Goal: Find specific page/section: Find specific page/section

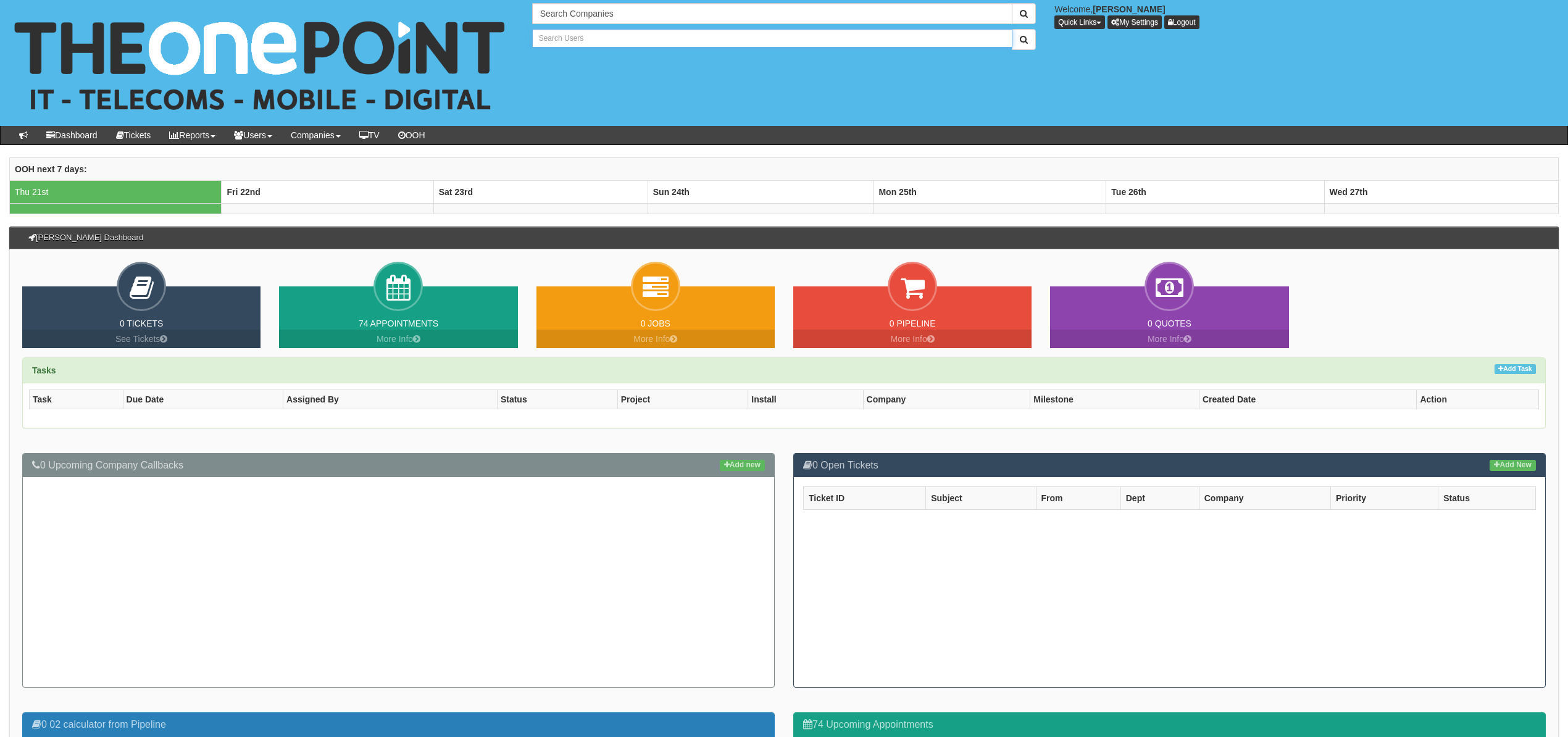
click at [605, 35] on input "text" at bounding box center [773, 38] width 481 height 19
type input "Search Users"
click at [633, 13] on input "text" at bounding box center [773, 13] width 481 height 21
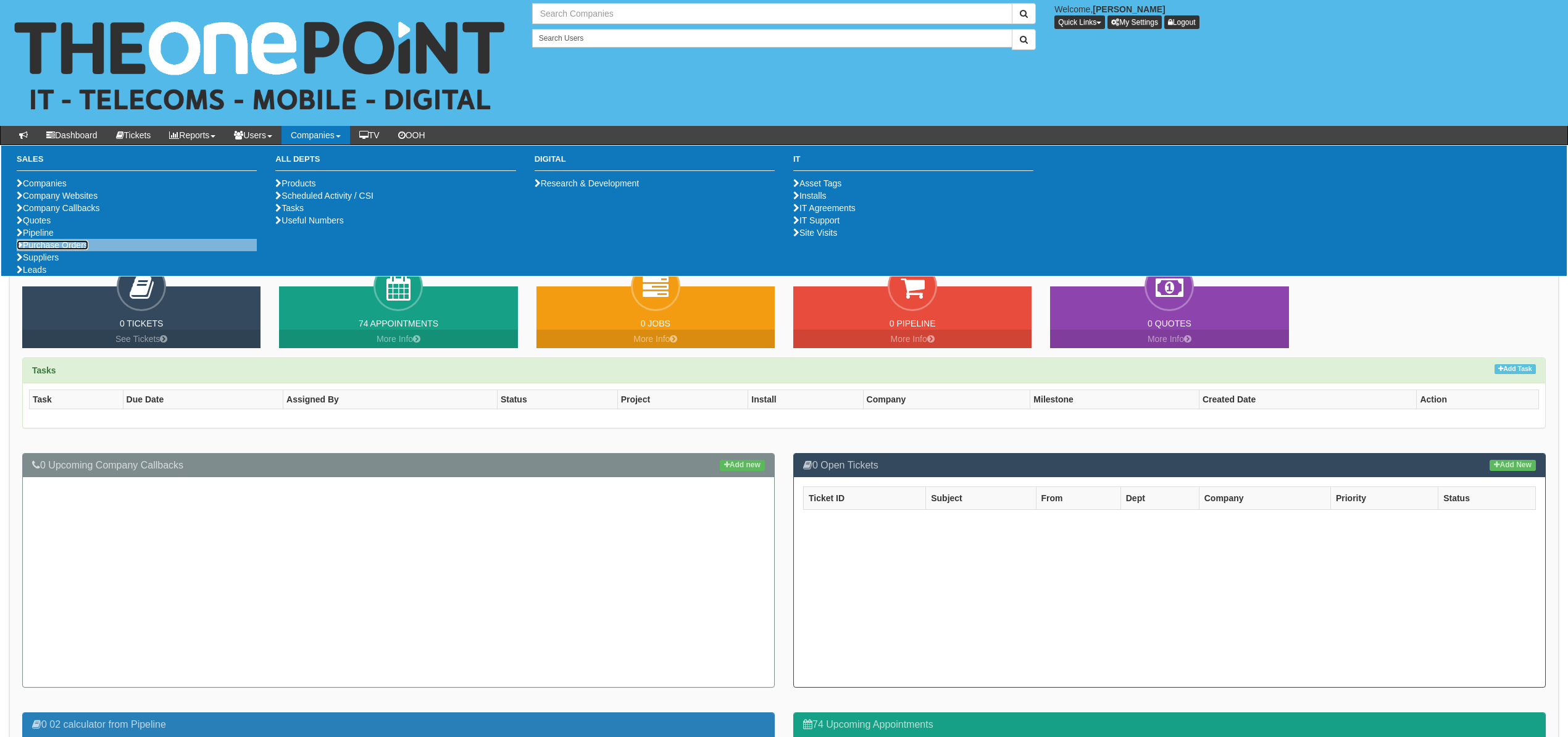
type input "Search Companies"
click at [52, 250] on link "Purchase Orders" at bounding box center [52, 245] width 72 height 10
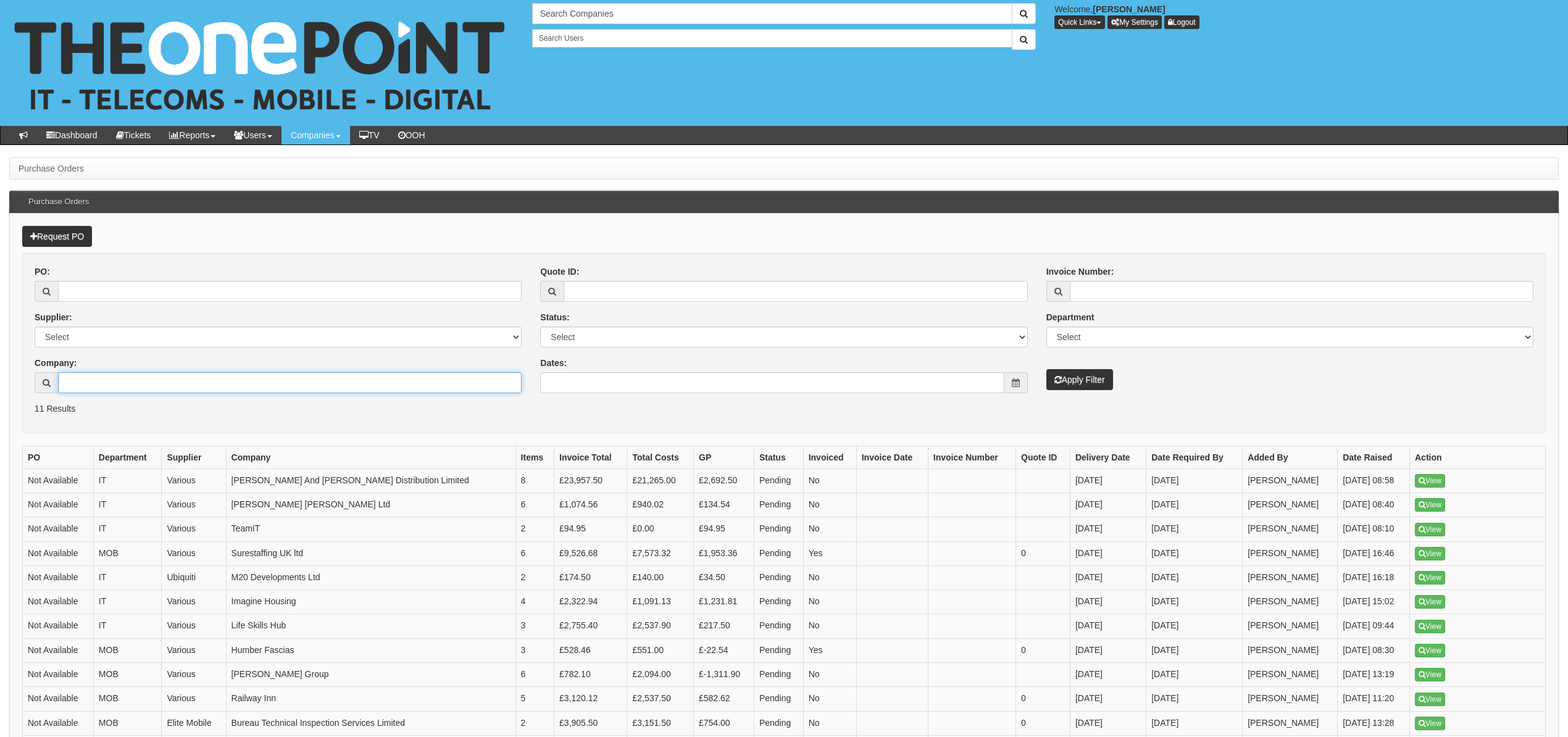
click at [111, 388] on input "Company:" at bounding box center [290, 382] width 464 height 21
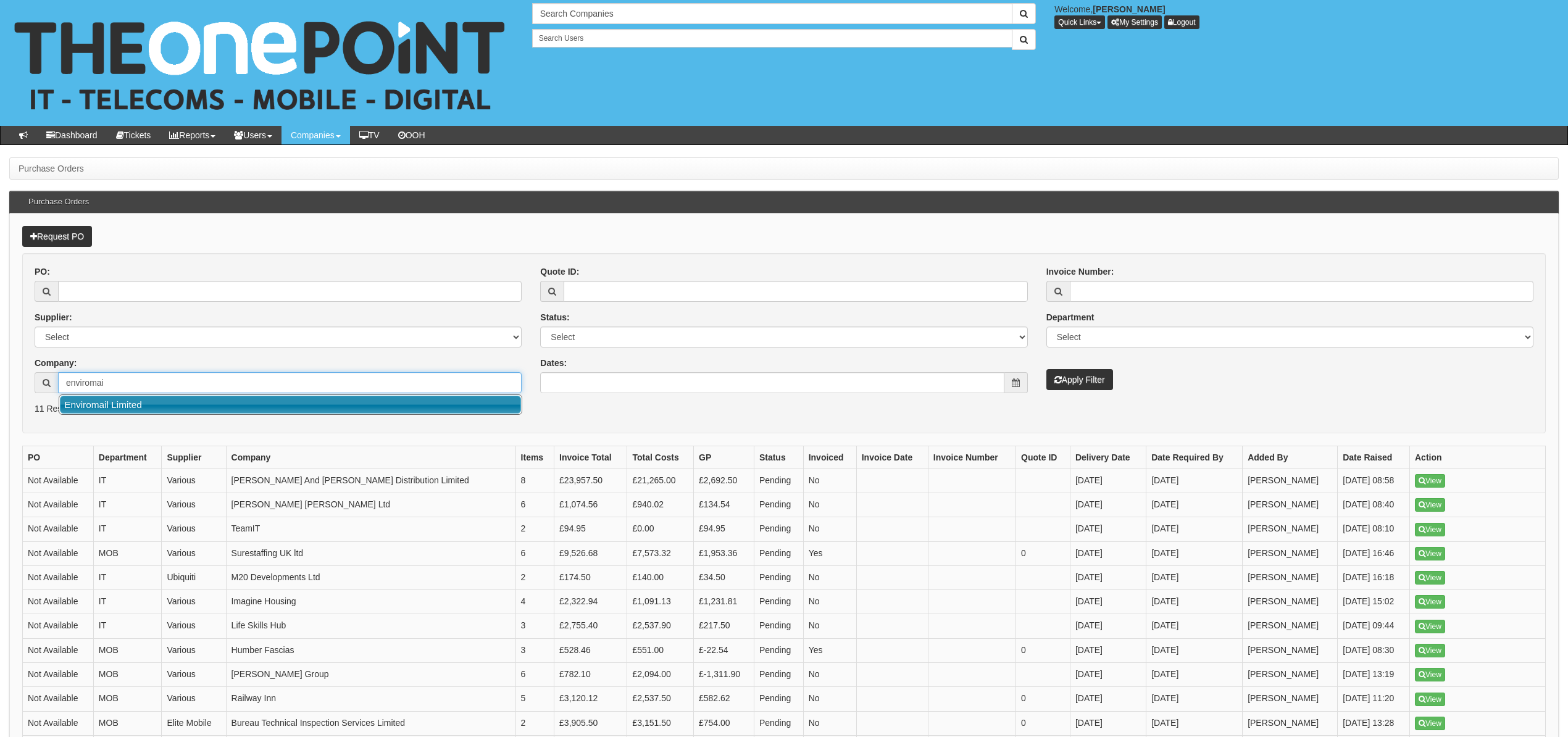
click at [114, 412] on link "Enviromail Limited" at bounding box center [290, 404] width 461 height 18
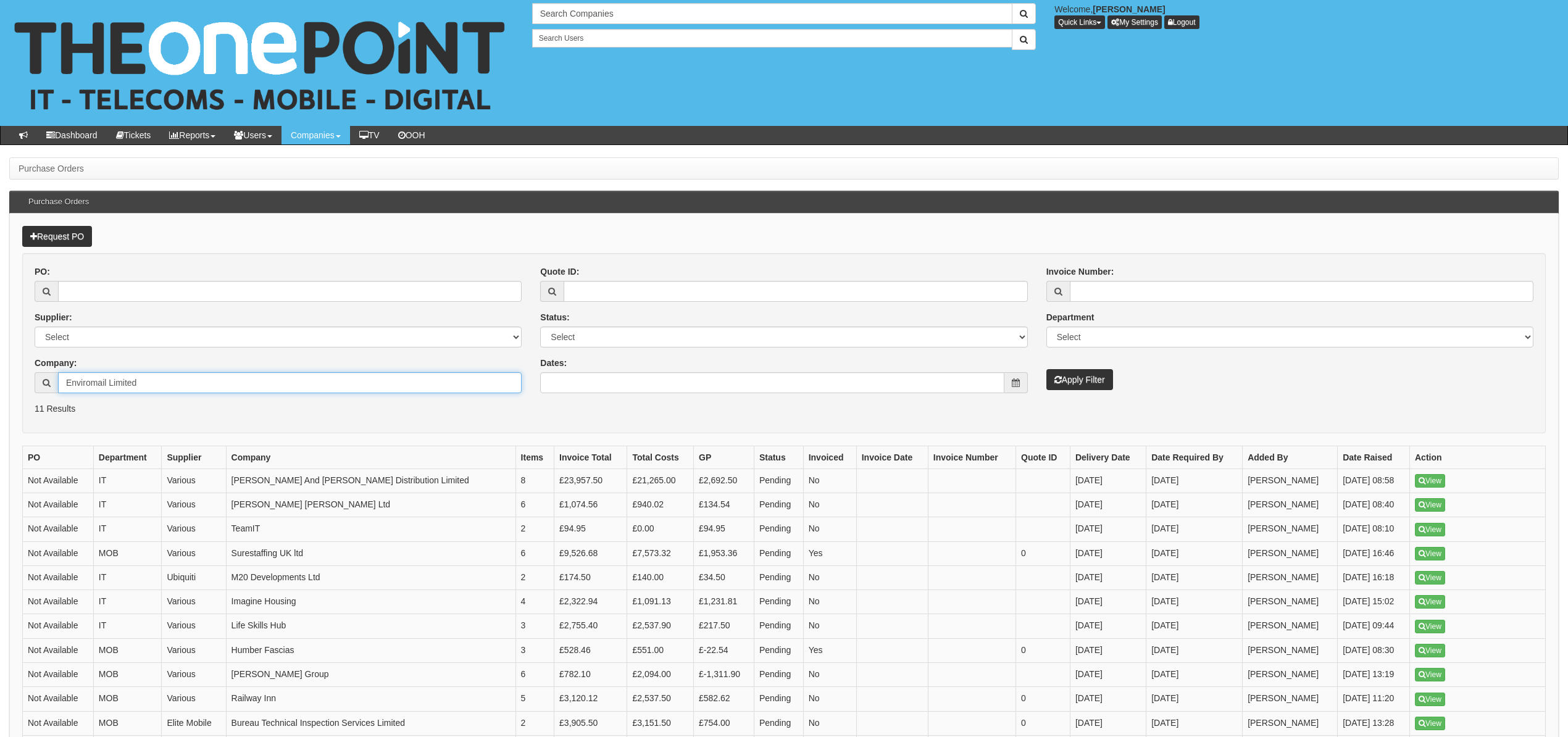
type input "Enviromail Limited"
click at [1088, 371] on button "Apply Filter" at bounding box center [1080, 379] width 67 height 21
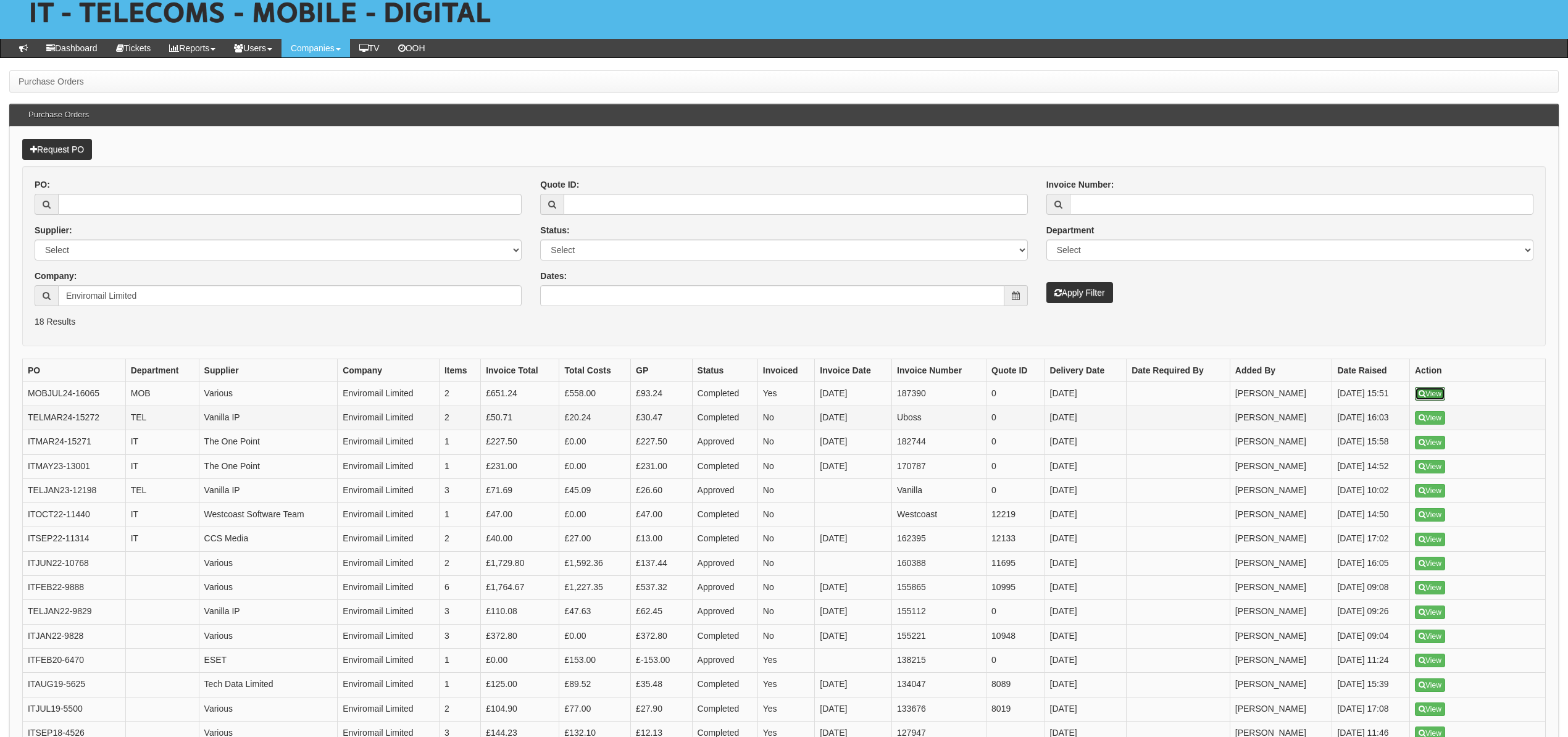
scroll to position [80, 0]
